Goal: Task Accomplishment & Management: Complete application form

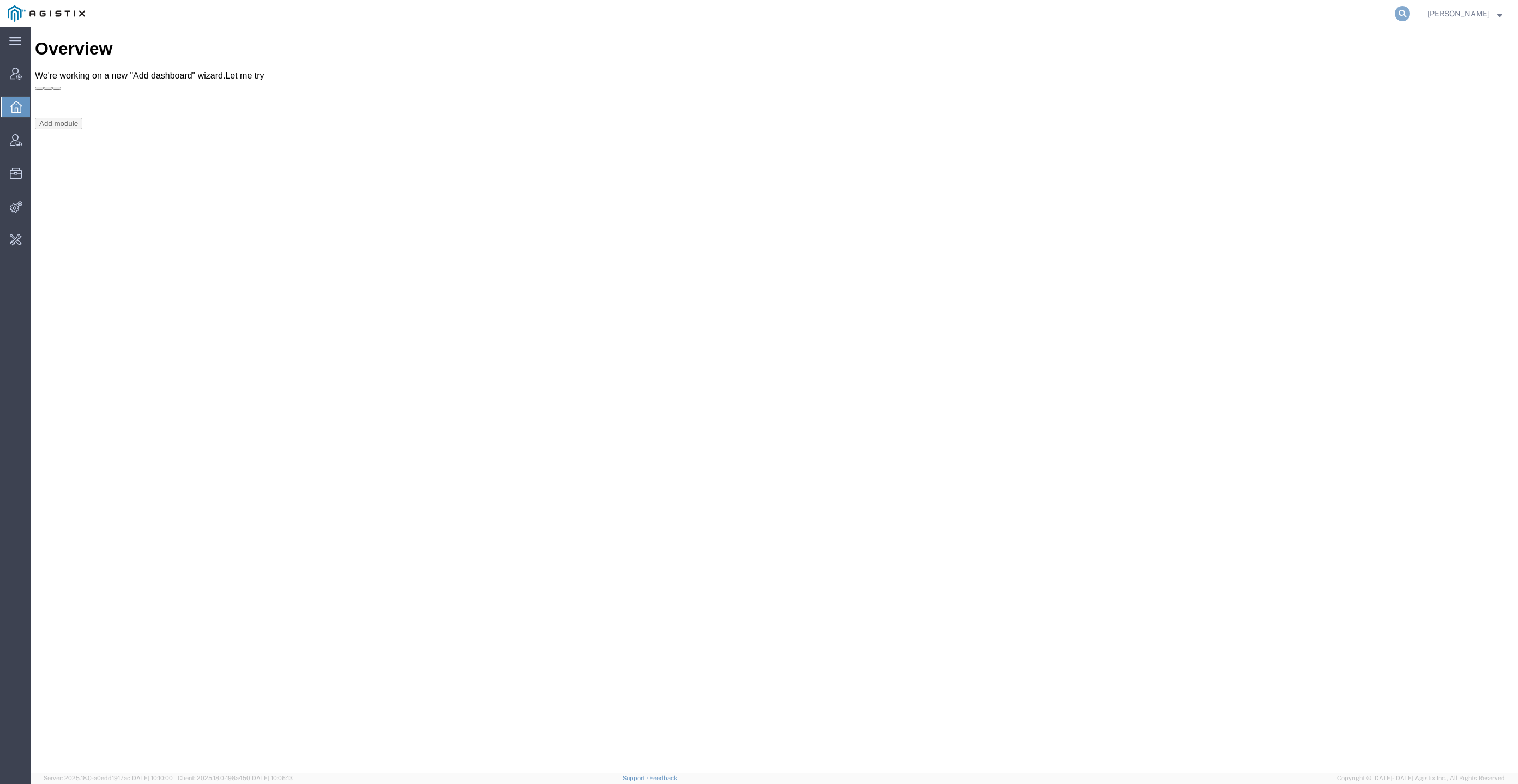
click at [1410, 15] on icon at bounding box center [1402, 13] width 15 height 15
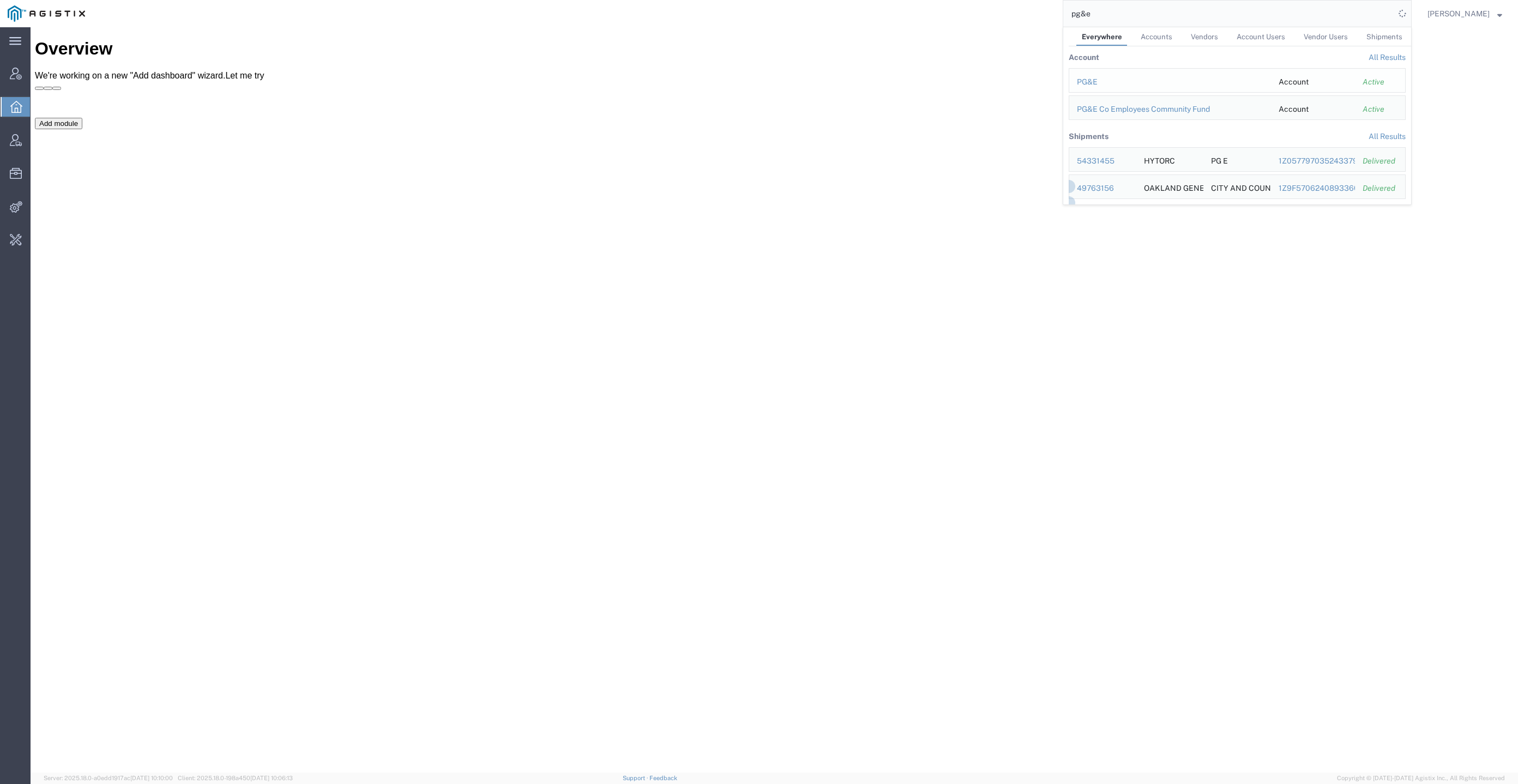
click at [1093, 79] on div "PG&E" at bounding box center [1170, 81] width 186 height 11
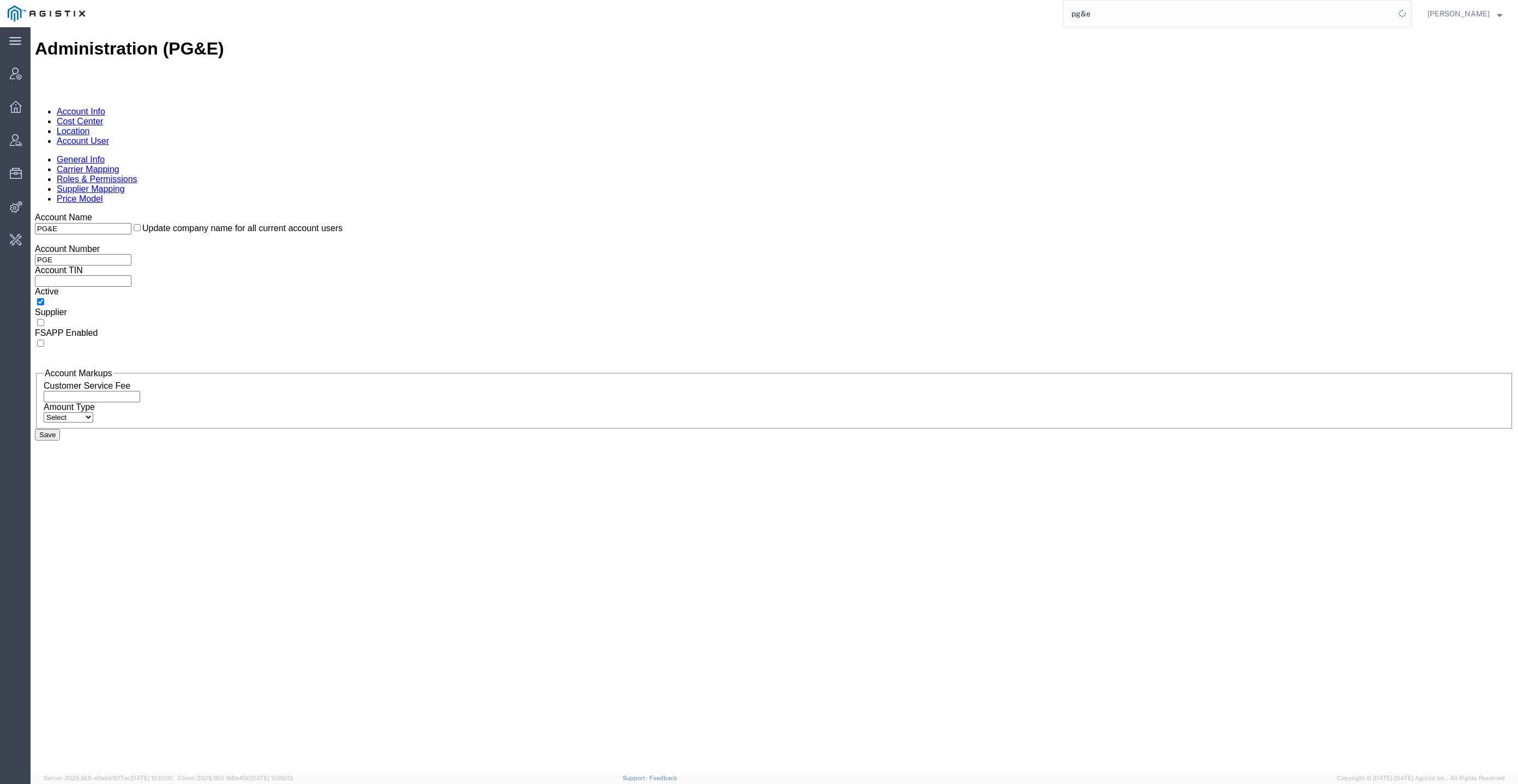
click at [109, 136] on link "Account User" at bounding box center [83, 141] width 52 height 9
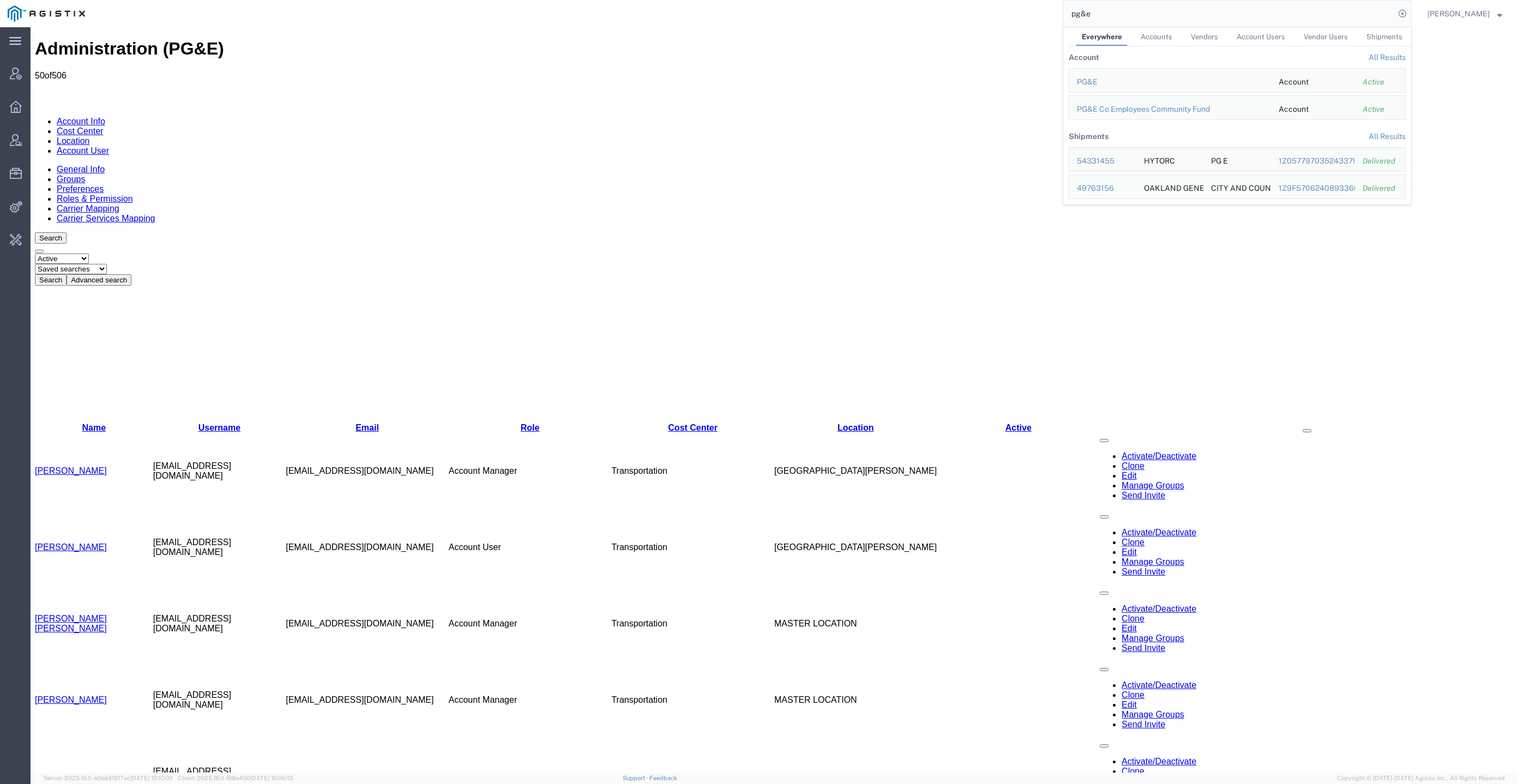
click at [1176, 5] on input "pg&e" at bounding box center [1229, 13] width 332 height 26
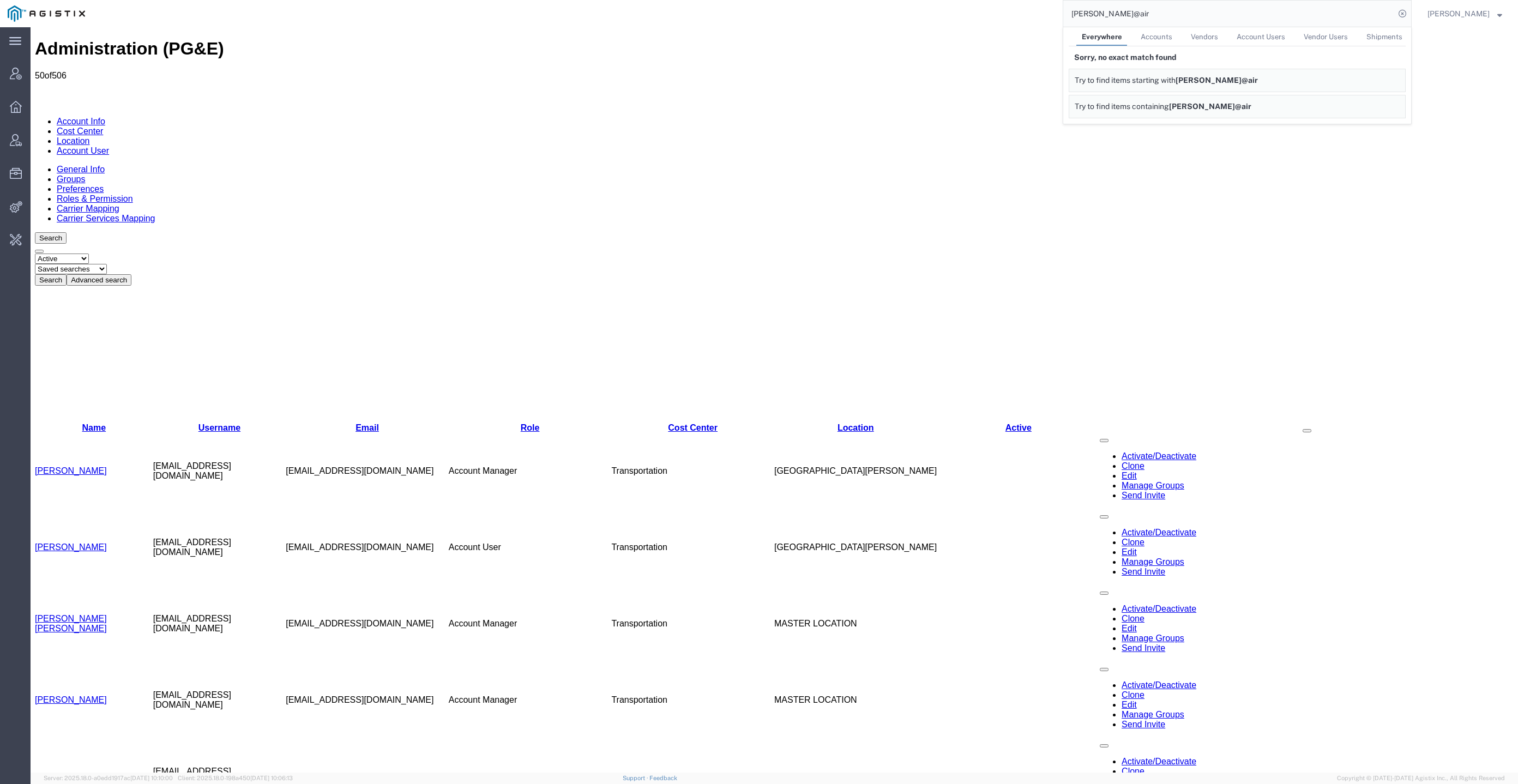
click at [1136, 4] on input "[PERSON_NAME]@air" at bounding box center [1229, 13] width 332 height 26
type input "[PERSON_NAME]"
click at [1196, 77] on div "American Compressor Co" at bounding box center [1170, 81] width 52 height 11
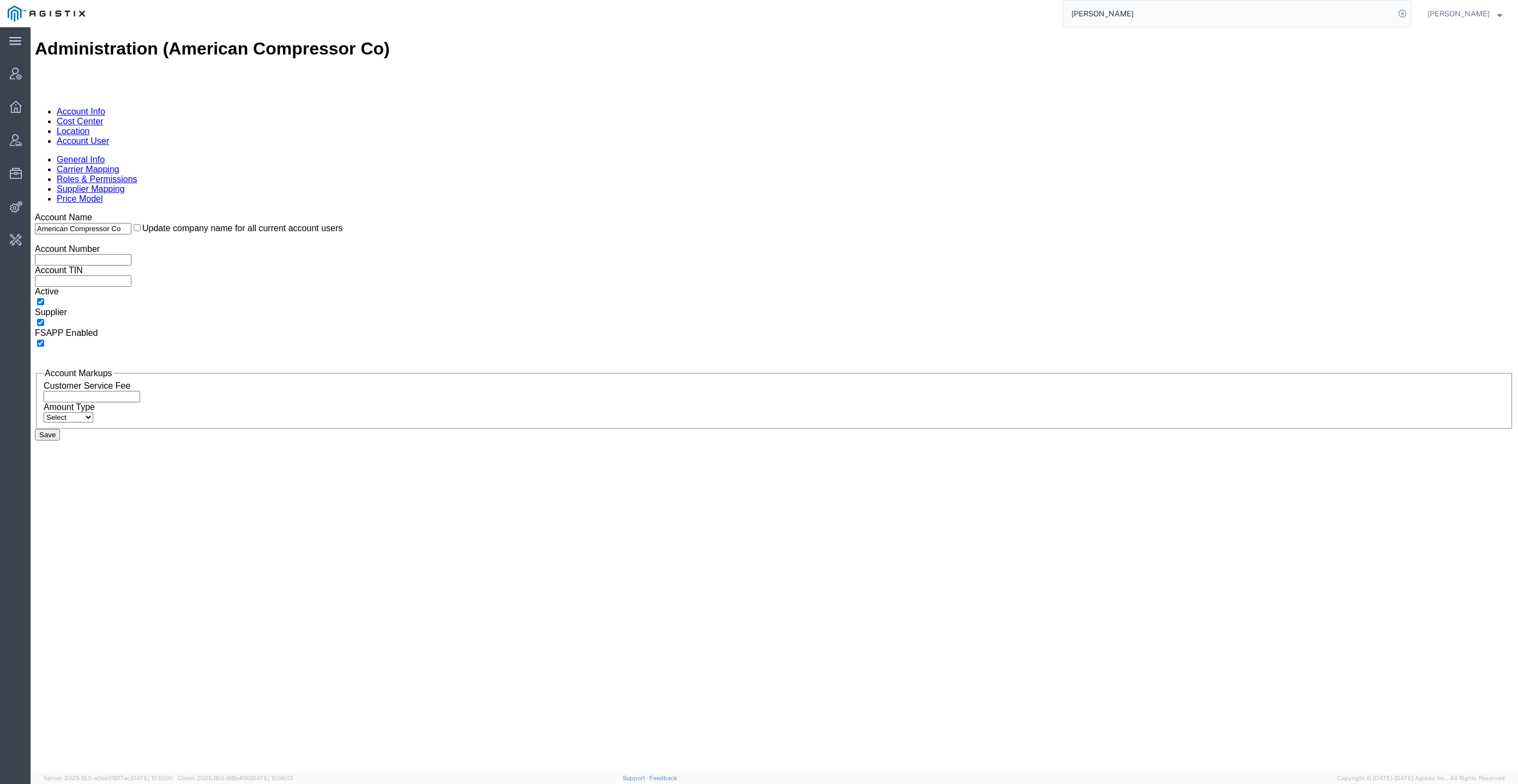
click at [298, 155] on div "General Info Carrier Mapping Roles & Permissions Supplier Mapping Price Model" at bounding box center [774, 179] width 1479 height 49
click at [125, 184] on link "Supplier Mapping" at bounding box center [91, 189] width 68 height 9
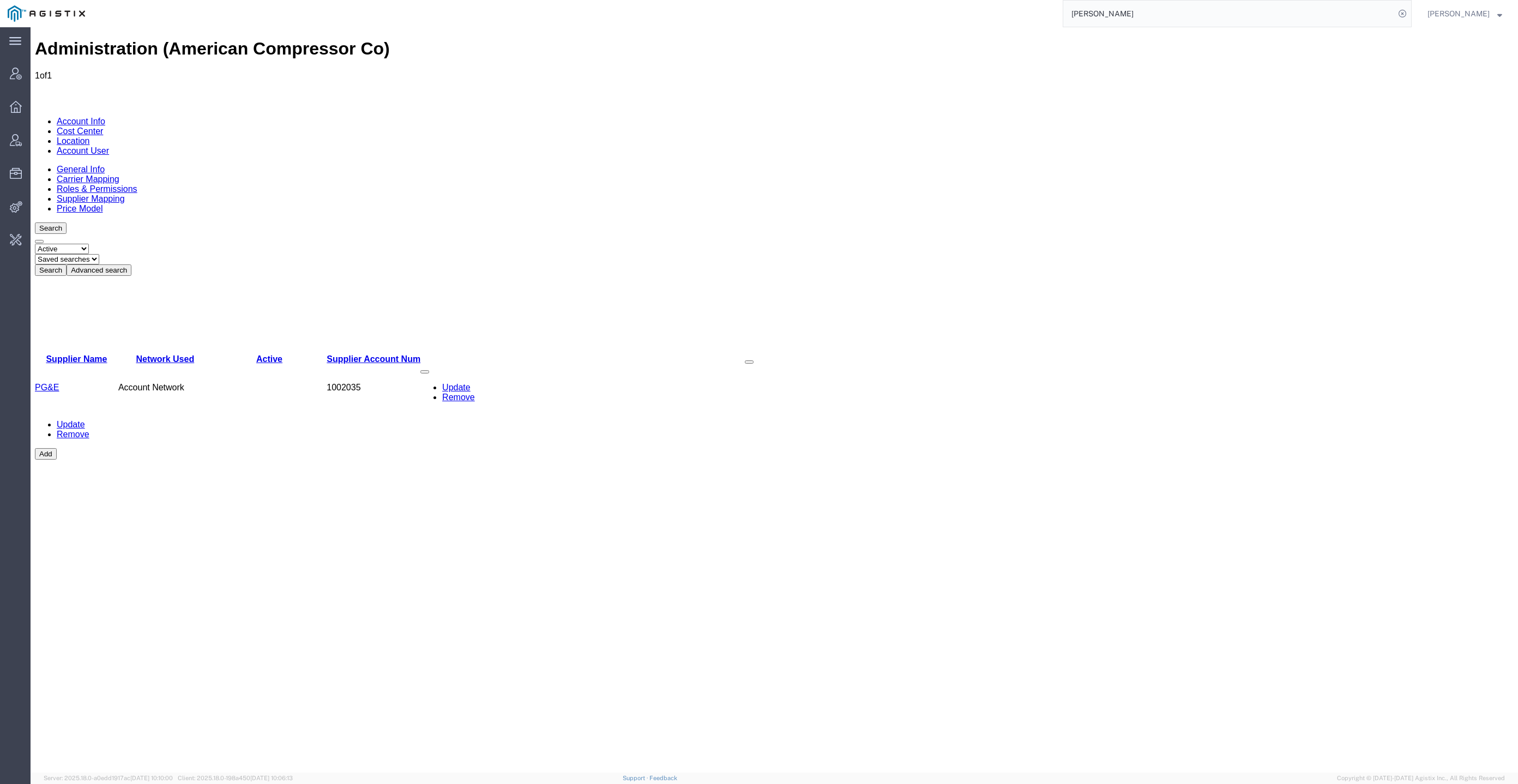
click at [90, 136] on link "Location" at bounding box center [73, 141] width 33 height 9
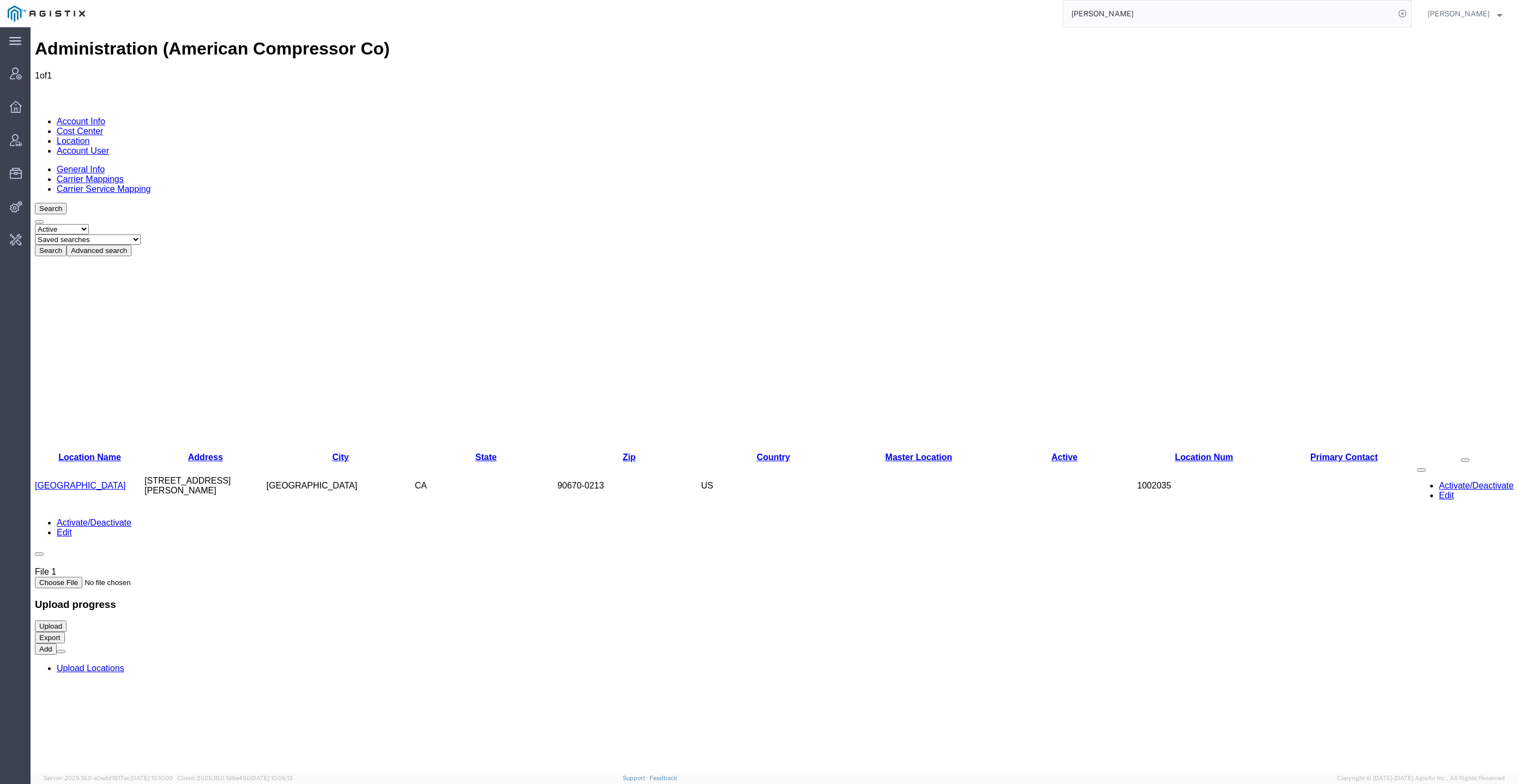
click at [109, 146] on link "Account User" at bounding box center [83, 151] width 52 height 9
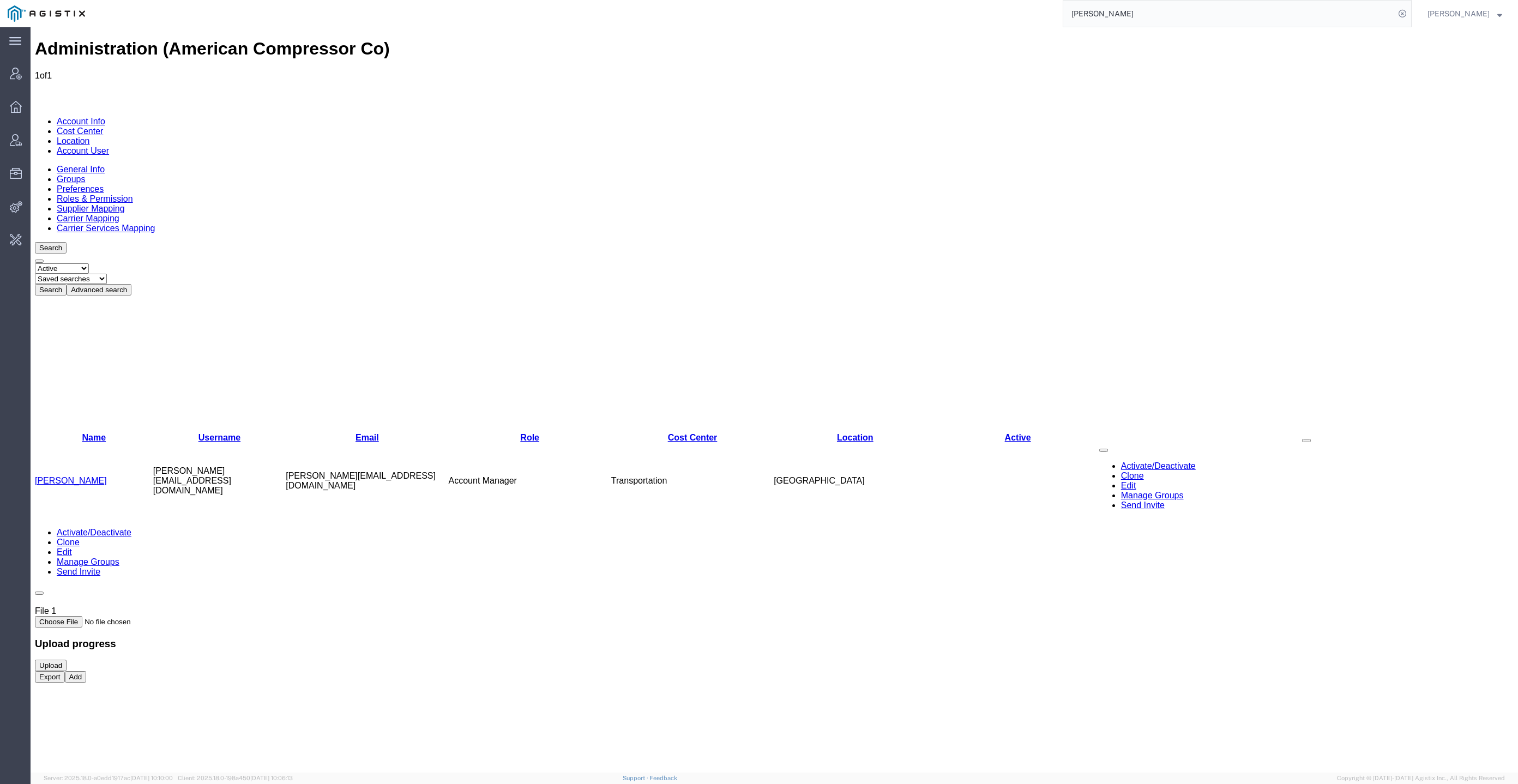
click at [73, 442] on td "[PERSON_NAME]" at bounding box center [93, 480] width 118 height 76
click at [73, 476] on link "[PERSON_NAME]" at bounding box center [71, 480] width 72 height 9
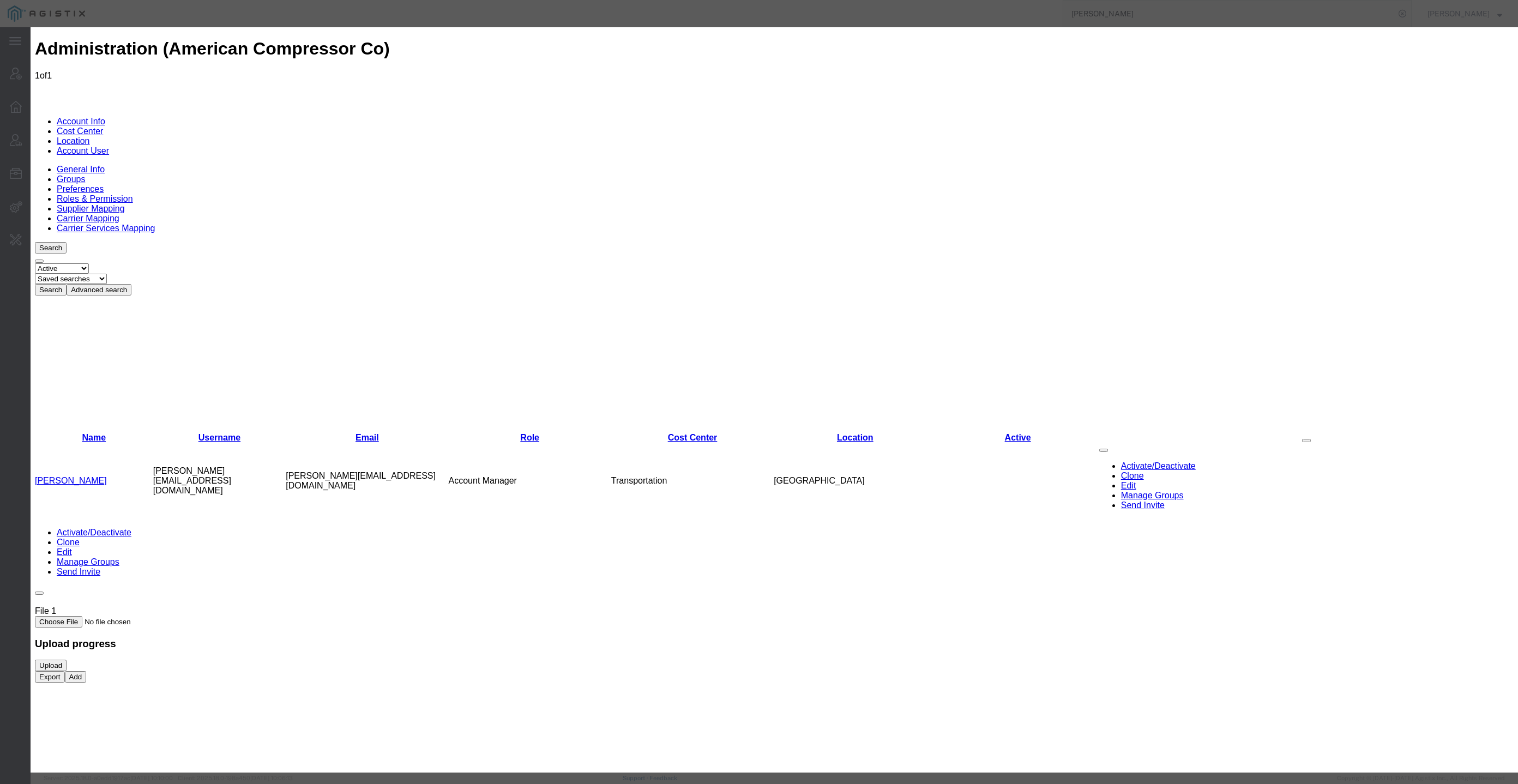
select select "COSTCENTER"
select select "35331"
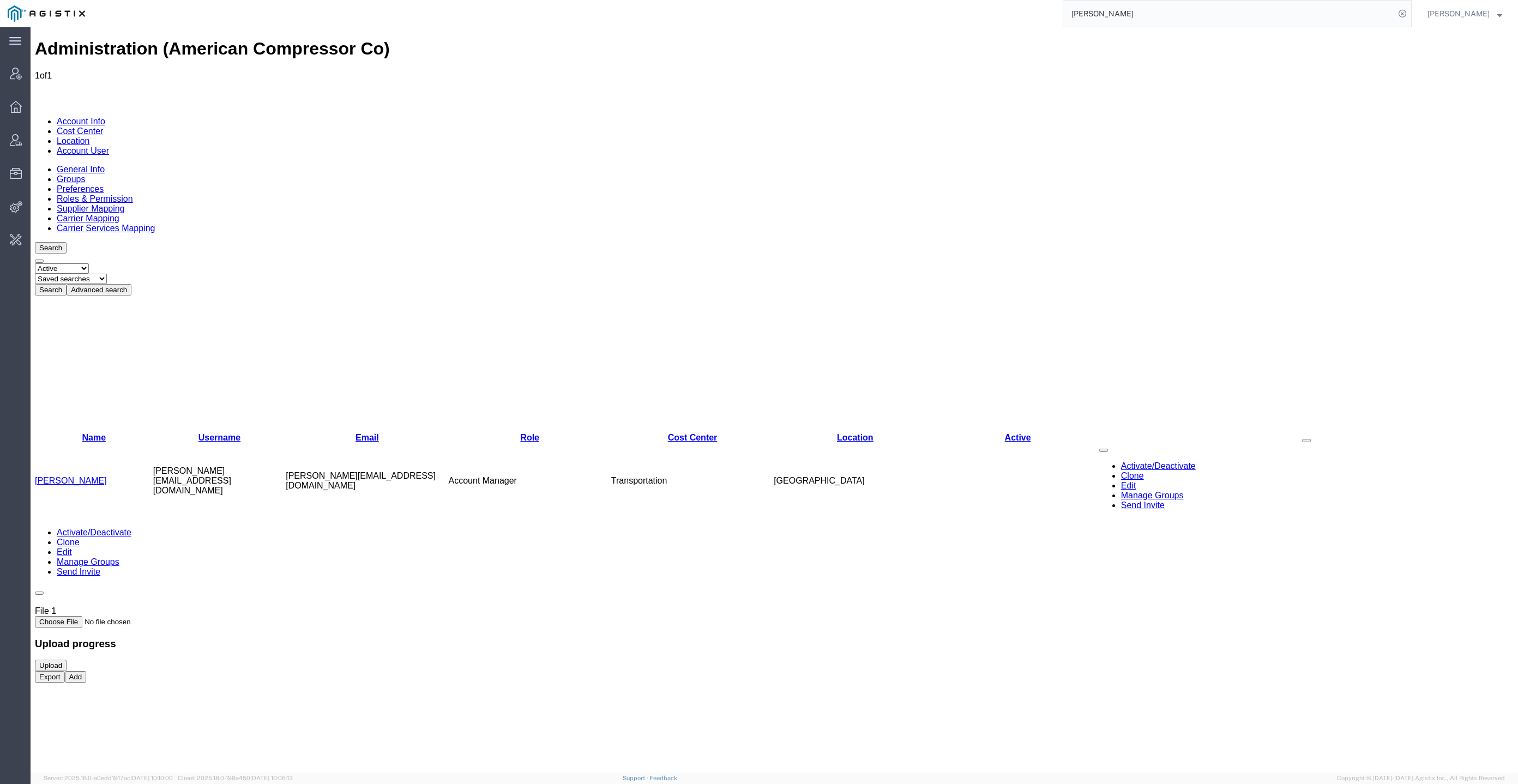
click at [141, 362] on div "Administration (American Compressor Co) 1 of 1 Account Info Cost Center Locatio…" at bounding box center [774, 411] width 1479 height 745
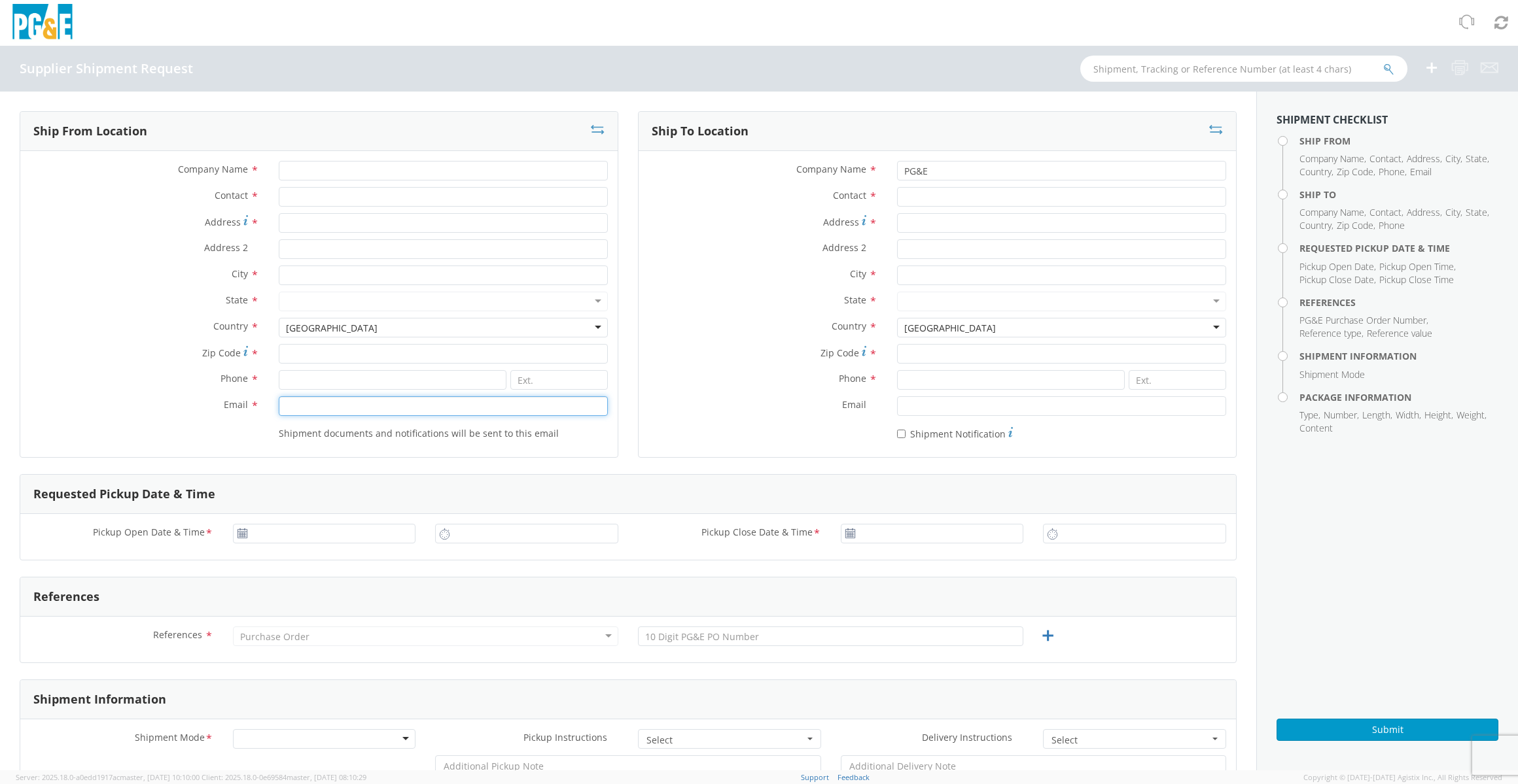
click at [448, 398] on input "Email *" at bounding box center [443, 406] width 329 height 20
paste input "026930"
click at [420, 404] on input "026930" at bounding box center [443, 406] width 329 height 20
paste input "[PERSON_NAME][EMAIL_ADDRESS][DOMAIN_NAME]"
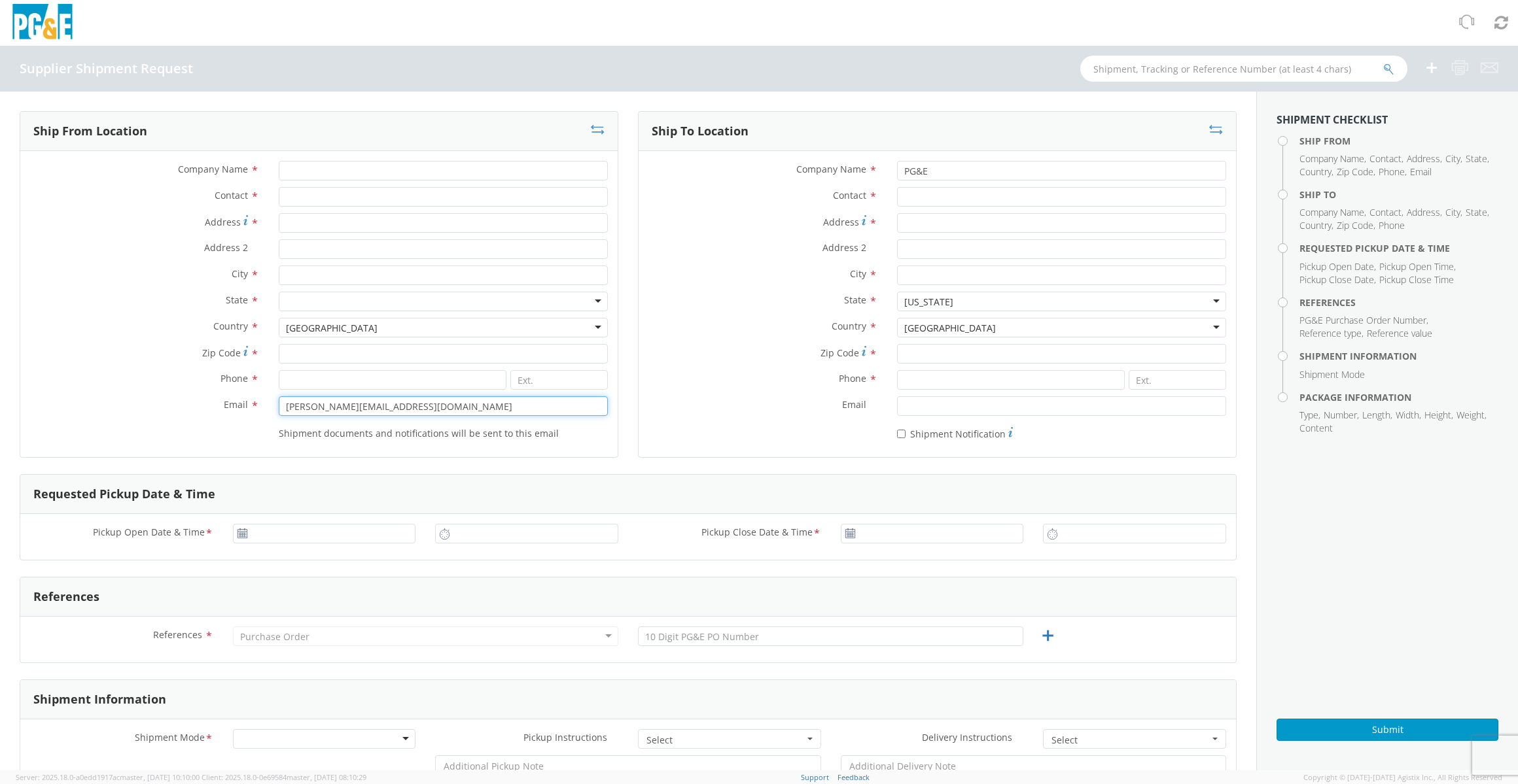
type input "[PERSON_NAME][EMAIL_ADDRESS][DOMAIN_NAME]"
click at [658, 408] on label "Email *" at bounding box center [763, 404] width 248 height 17
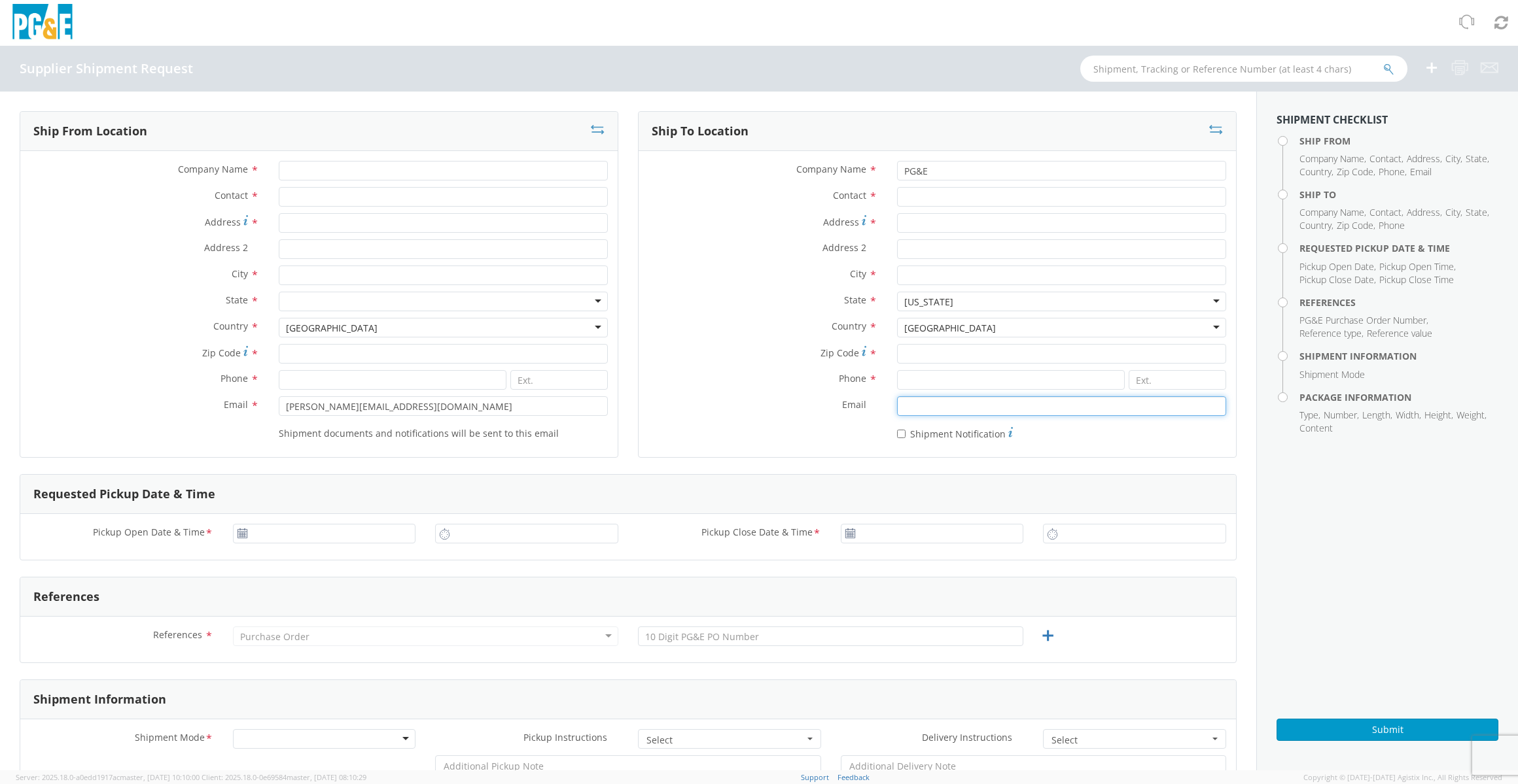
click at [897, 408] on input "Email *" at bounding box center [1061, 406] width 329 height 20
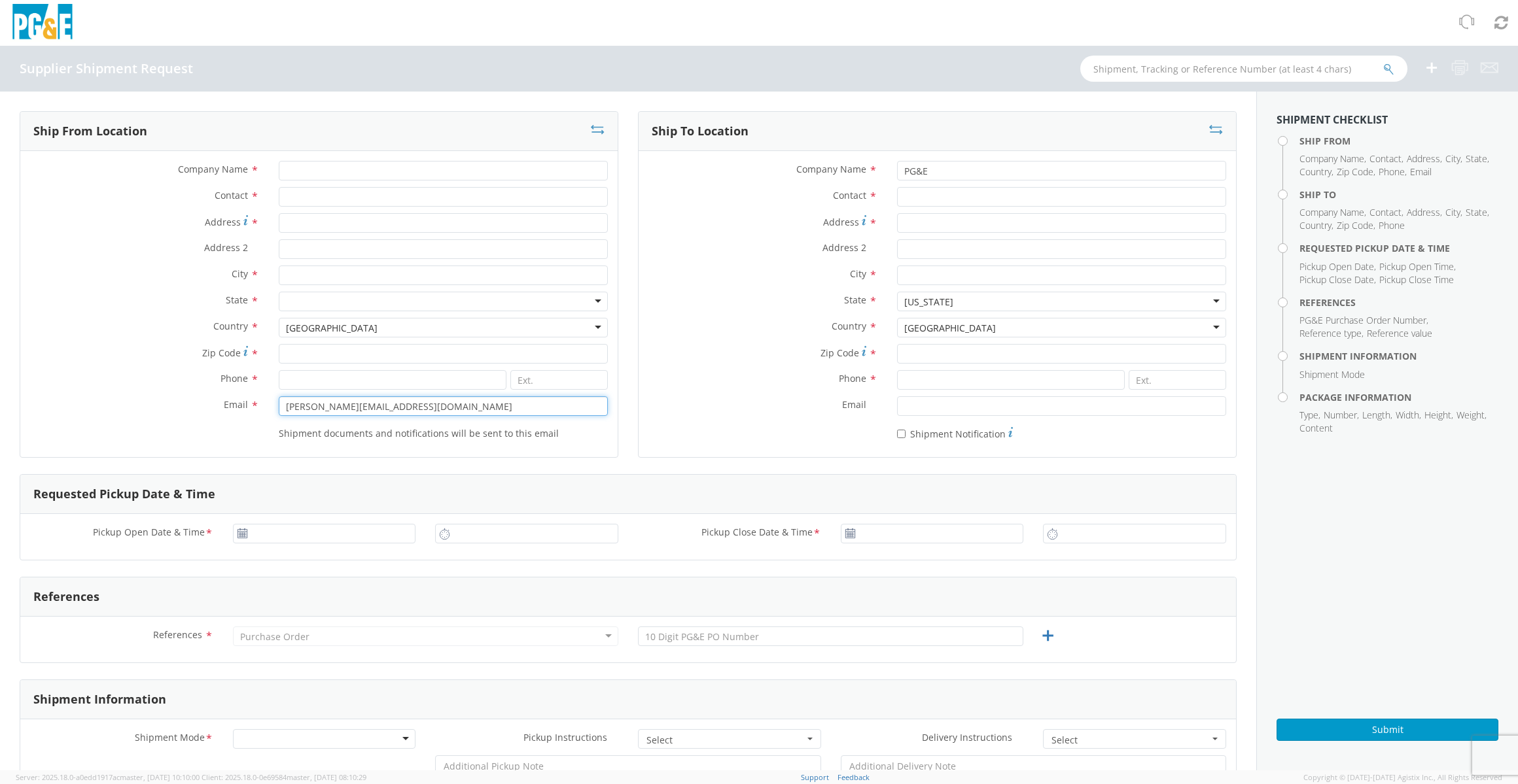
click at [587, 408] on input "[PERSON_NAME][EMAIL_ADDRESS][DOMAIN_NAME]" at bounding box center [443, 406] width 329 height 20
click at [612, 412] on div "Ship From Location Company Name * Contact * Address * Address 2 * City * State …" at bounding box center [319, 292] width 618 height 363
